Goal: Find specific page/section: Find specific page/section

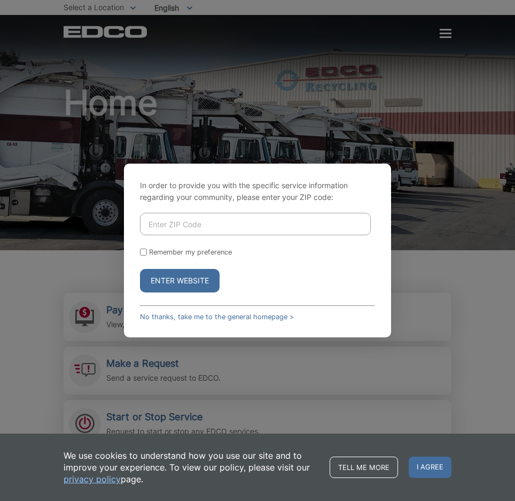
click at [265, 226] on input "Enter ZIP Code" at bounding box center [255, 224] width 231 height 22
type input "92067"
click at [171, 283] on button "Enter Website" at bounding box center [180, 281] width 80 height 24
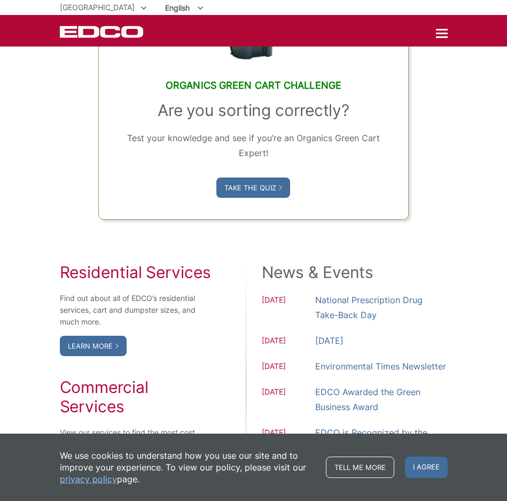
scroll to position [534, 0]
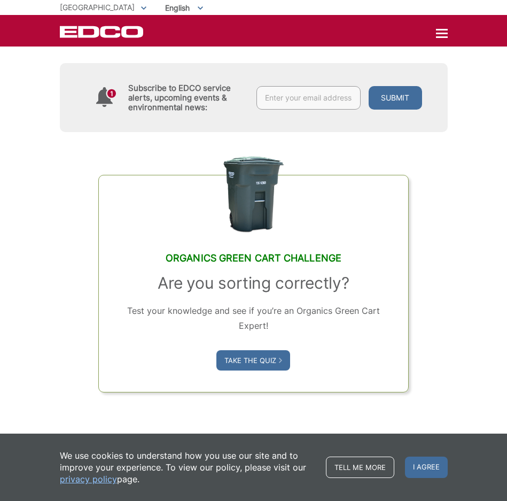
click at [440, 34] on div at bounding box center [442, 34] width 12 height 2
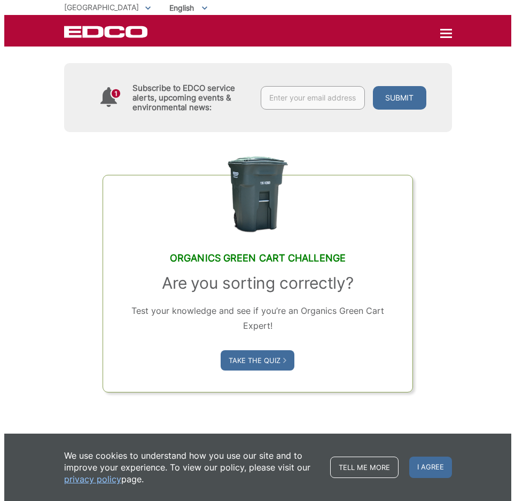
scroll to position [0, 0]
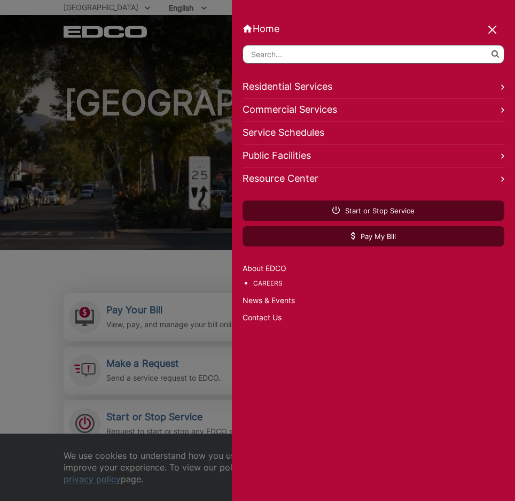
click at [262, 317] on link "Contact Us" at bounding box center [374, 317] width 262 height 12
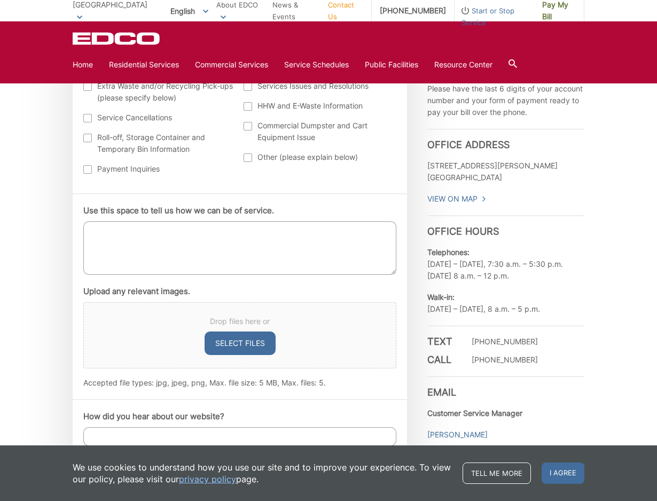
scroll to position [534, 0]
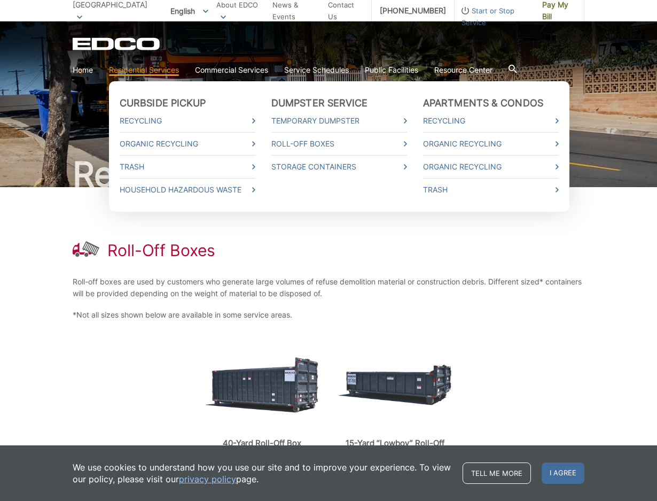
click at [149, 67] on link "Residential Services" at bounding box center [144, 70] width 70 height 12
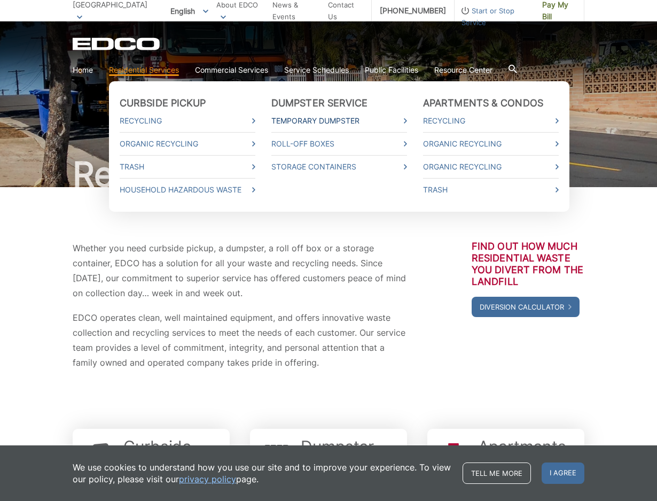
click at [311, 116] on link "Temporary Dumpster" at bounding box center [339, 121] width 136 height 12
